Goal: Ask a question

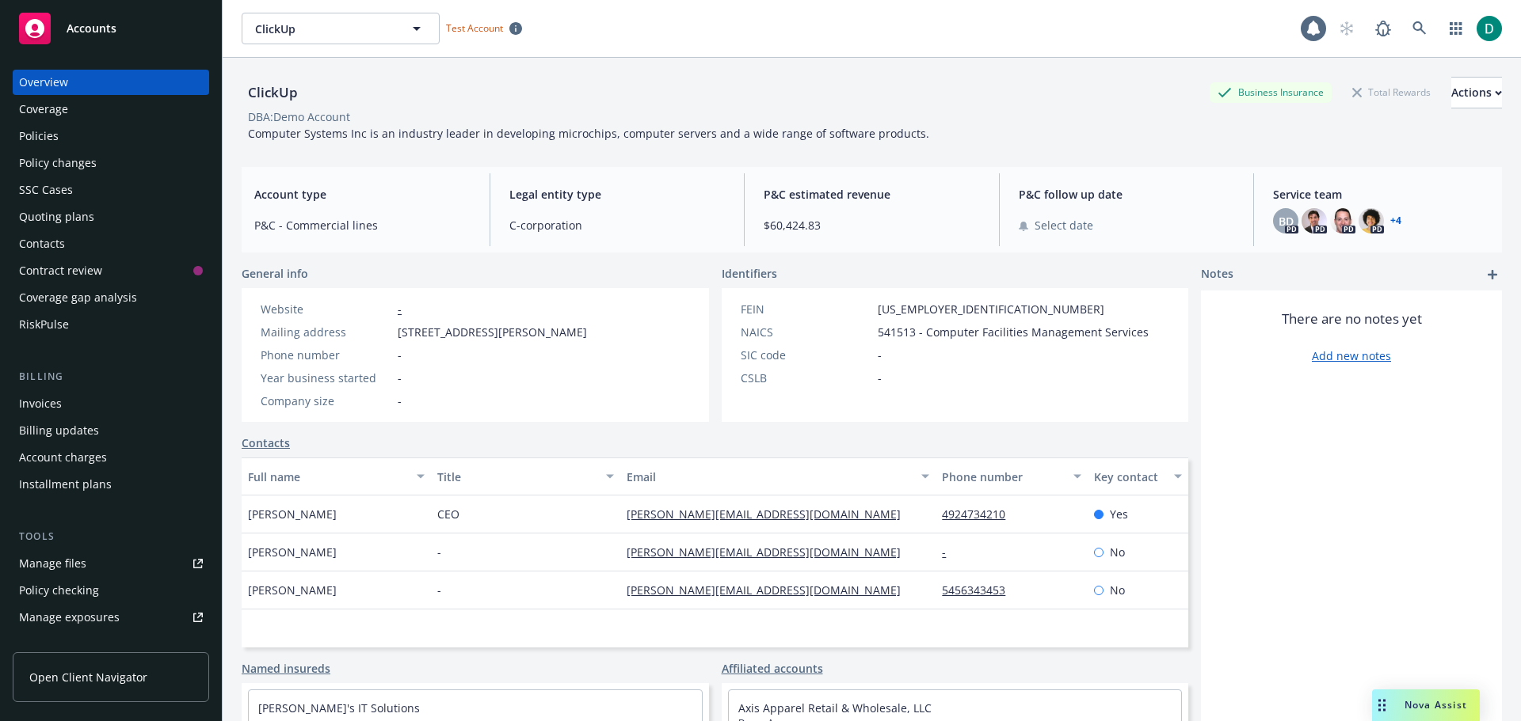
click at [1403, 711] on div "Nova Assist" at bounding box center [1435, 704] width 88 height 13
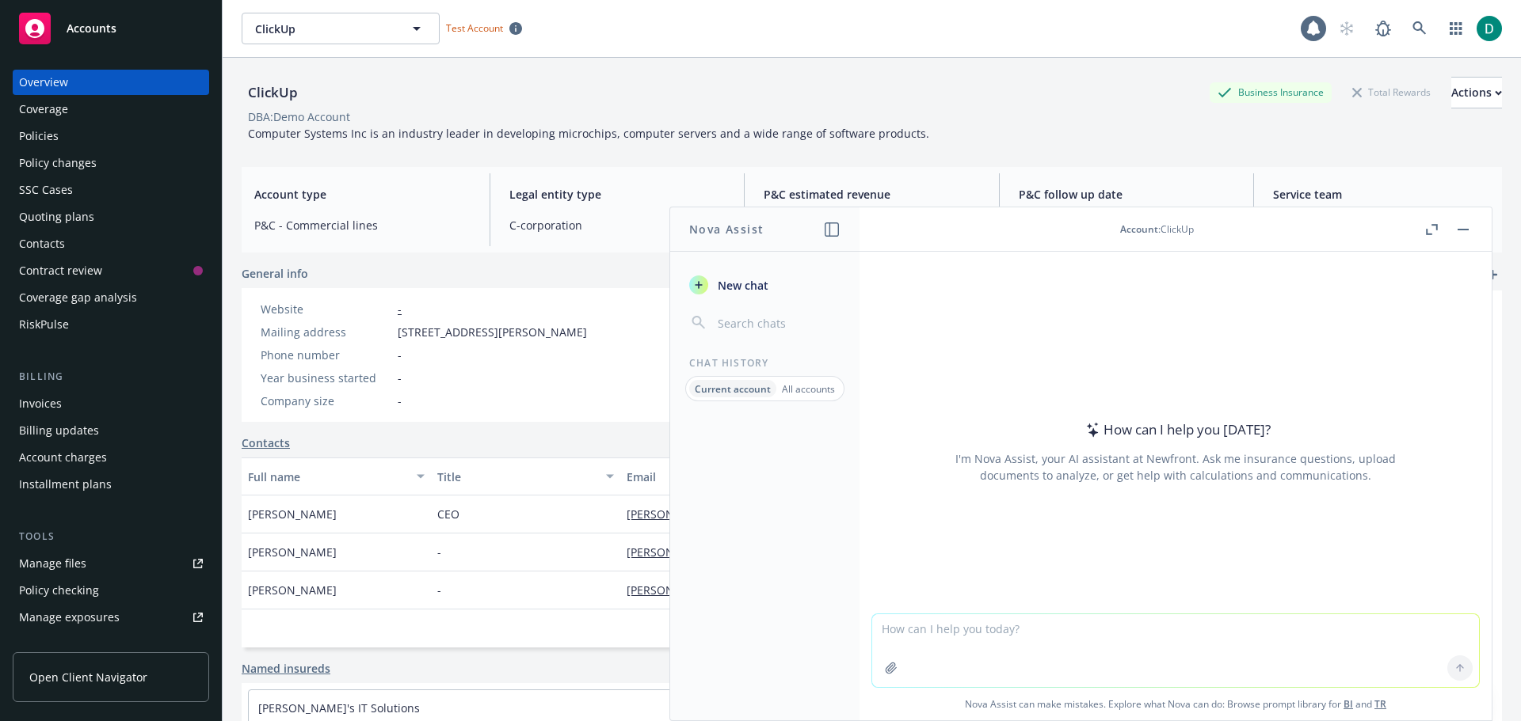
click at [950, 628] on textarea at bounding box center [1175, 651] width 607 height 73
type textarea "Why are californias taxes so much higher than other states?"
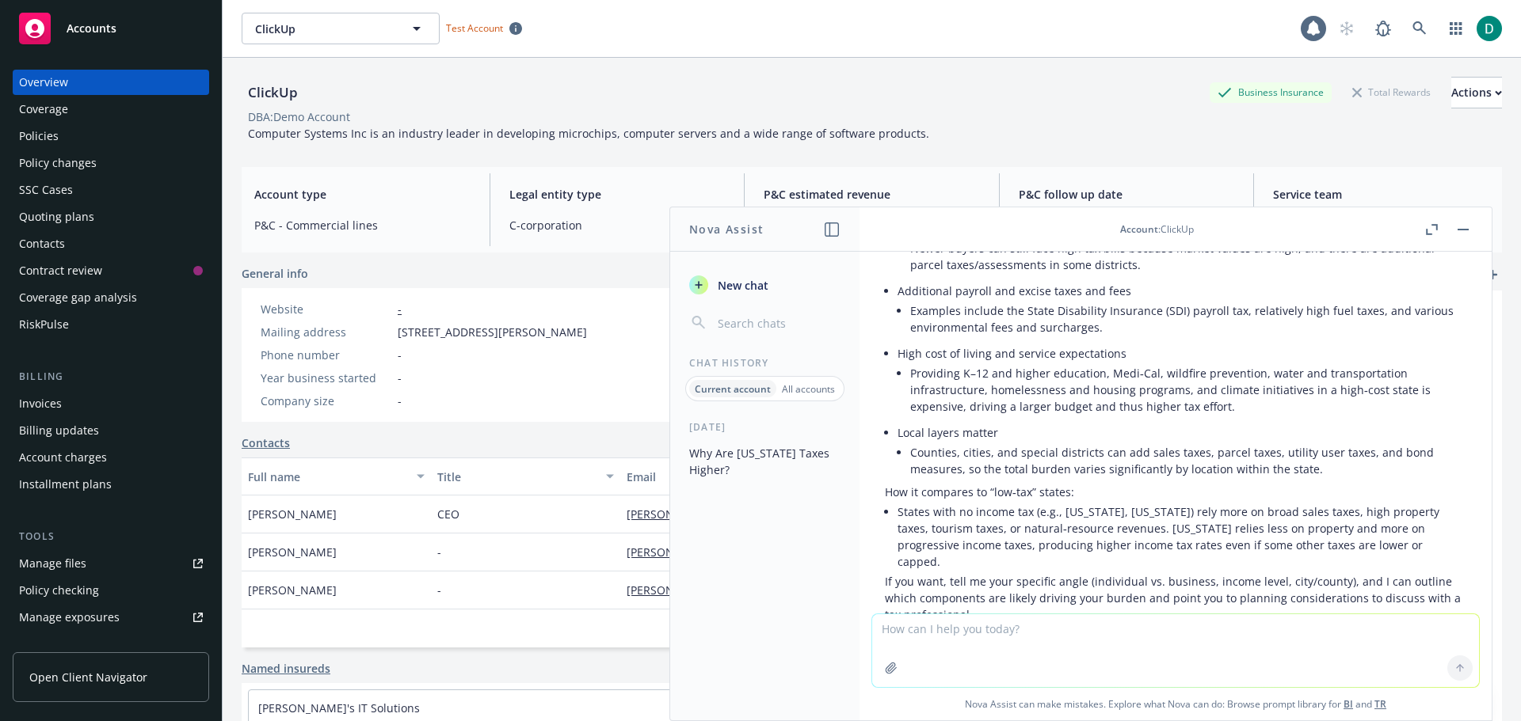
scroll to position [541, 0]
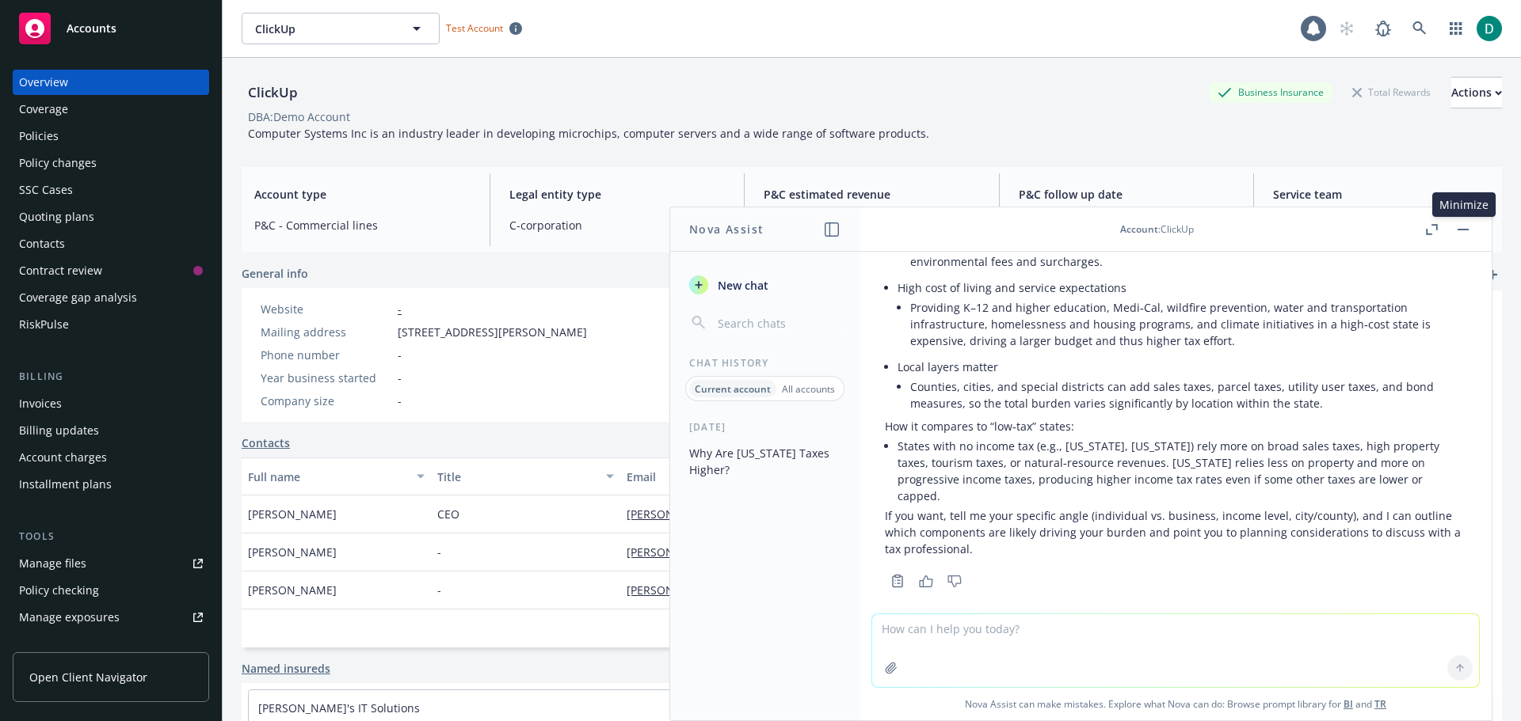
click at [1463, 229] on rect "button" at bounding box center [1462, 230] width 11 height 2
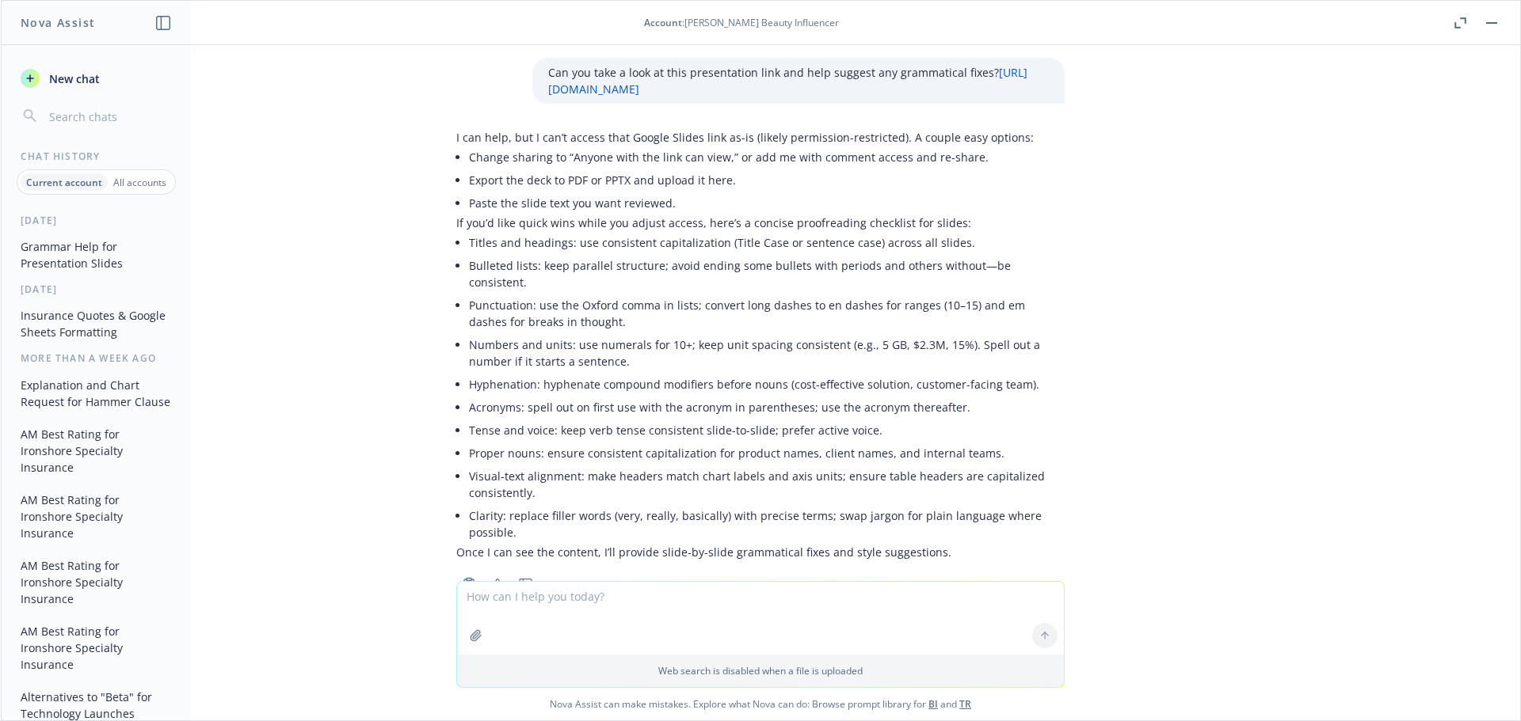
scroll to position [714, 0]
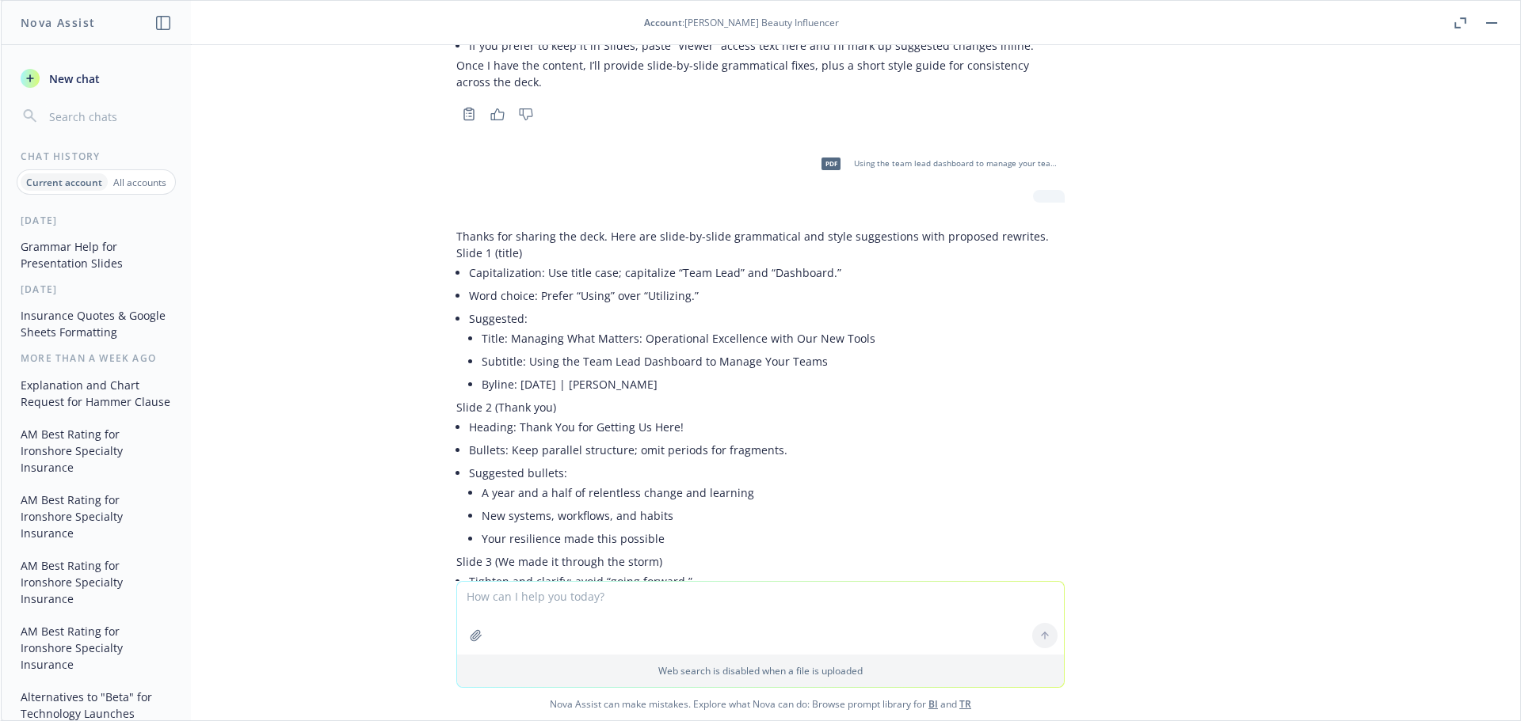
click at [527, 615] on textarea at bounding box center [760, 618] width 607 height 73
click at [520, 601] on textarea at bounding box center [760, 618] width 607 height 73
click at [573, 590] on textarea "I am trying to" at bounding box center [760, 617] width 607 height 74
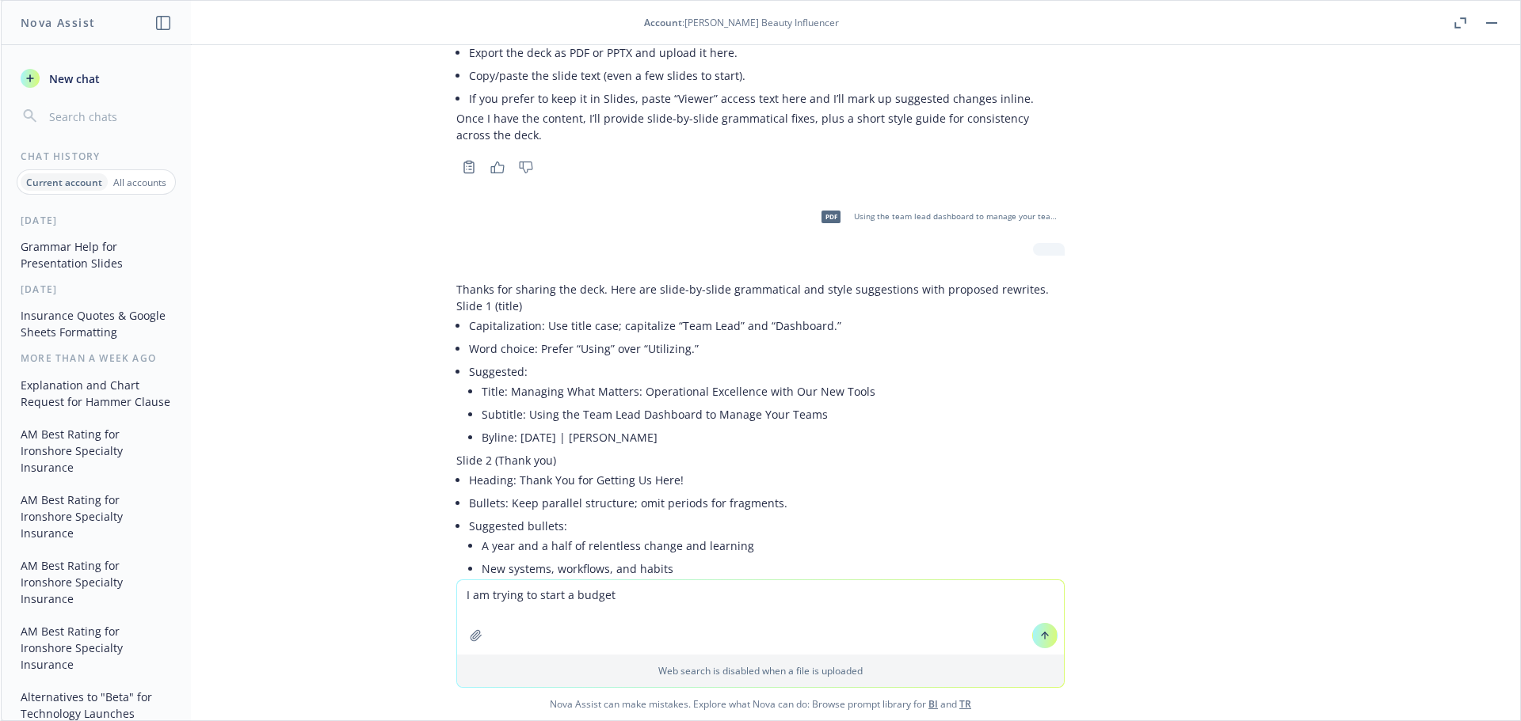
scroll to position [635, 0]
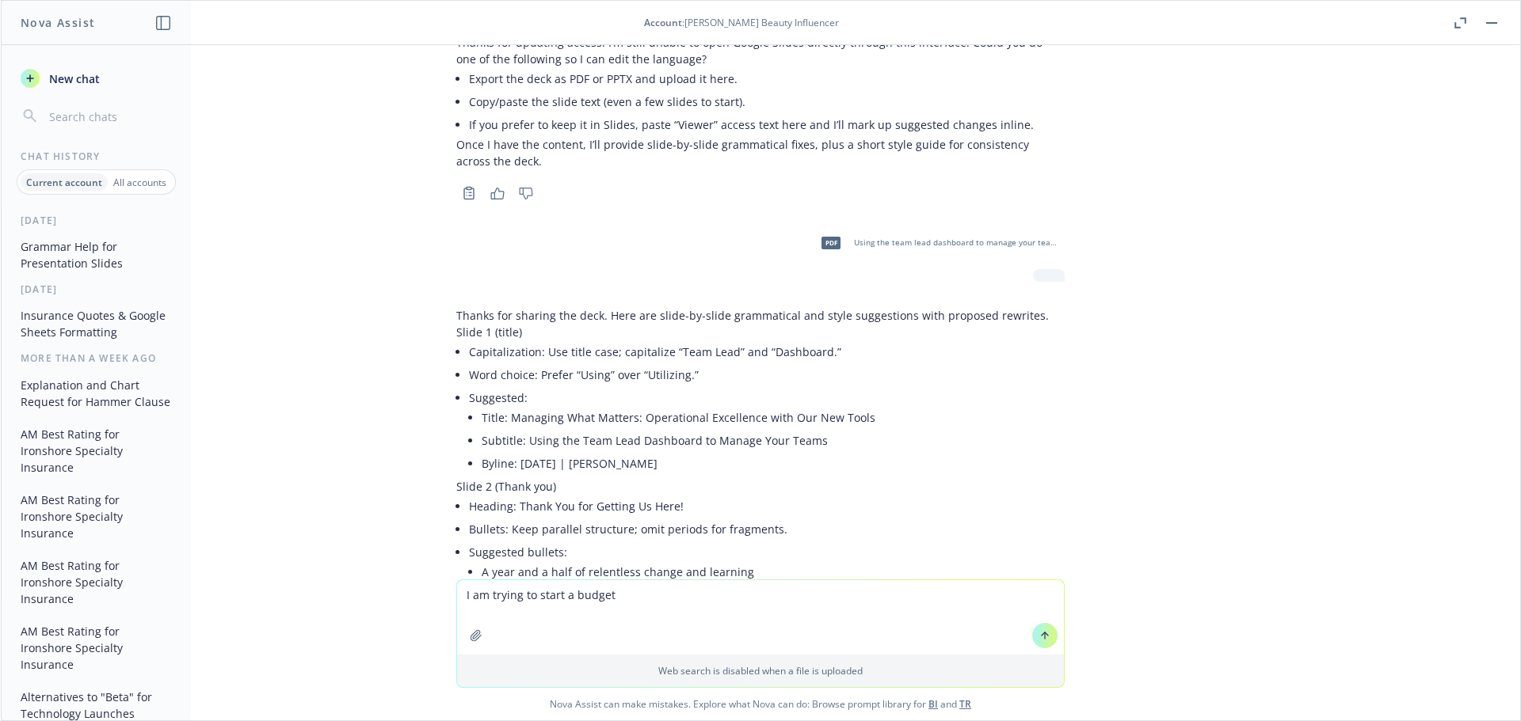
drag, startPoint x: 645, startPoint y: 588, endPoint x: 645, endPoint y: 596, distance: 8.7
click at [645, 596] on textarea "I am trying to start a budget" at bounding box center [760, 617] width 607 height 74
click at [1022, 599] on textarea "I am trying to start a budget for my family where I can begin tackling my debt.…" at bounding box center [760, 617] width 607 height 74
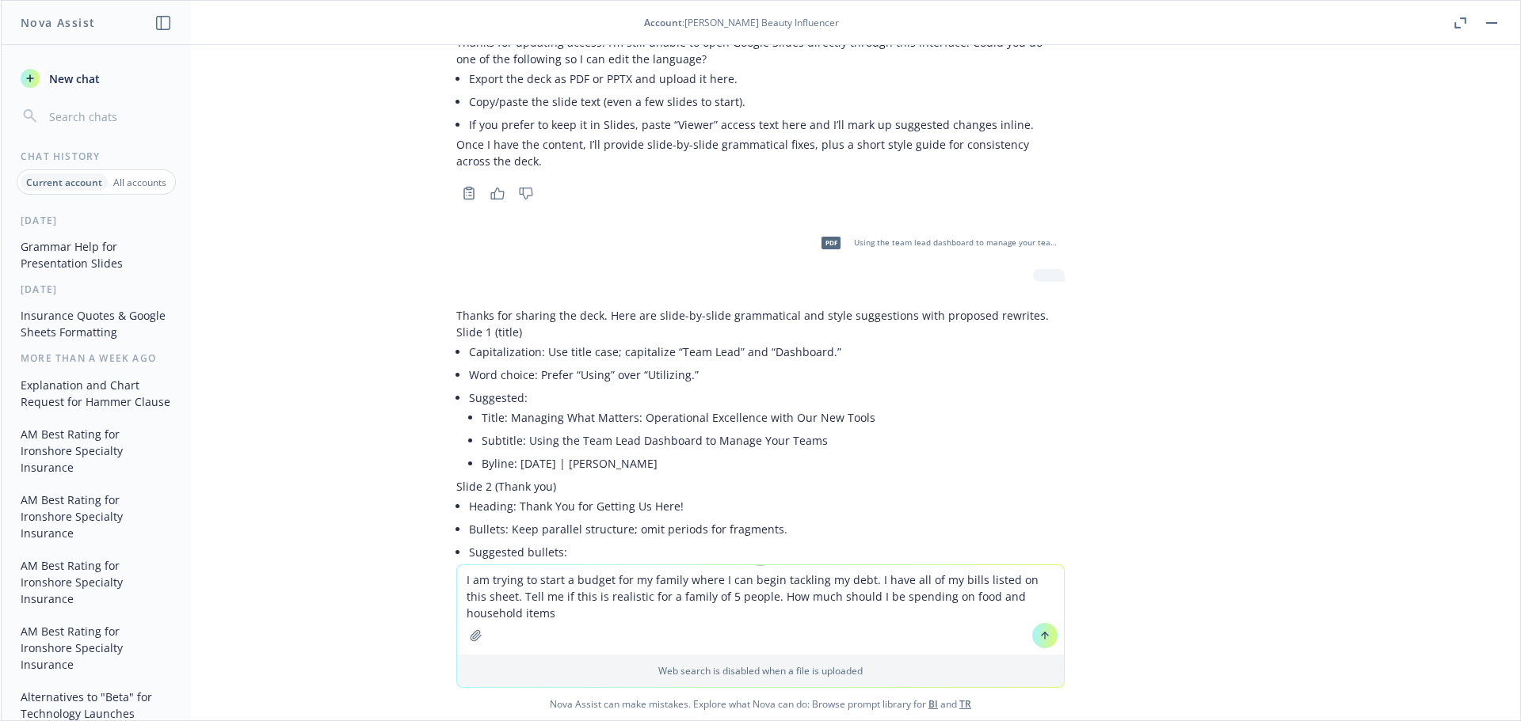
click at [497, 619] on textarea "I am trying to start a budget for my family where I can begin tackling my debt.…" at bounding box center [760, 609] width 607 height 89
type textarea "I am trying to start a budget for my family where I can begin tackling my debt.…"
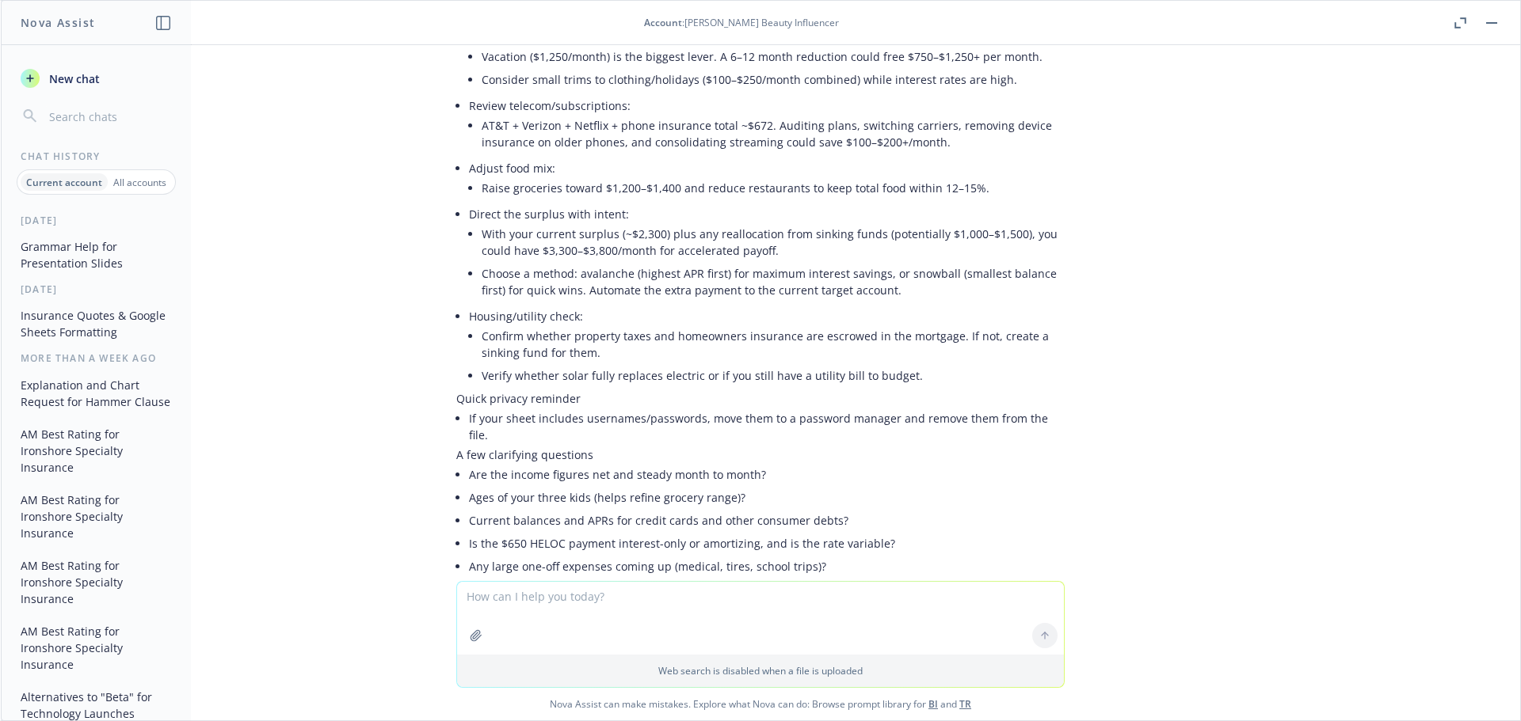
scroll to position [3373, 0]
